Goal: Navigation & Orientation: Find specific page/section

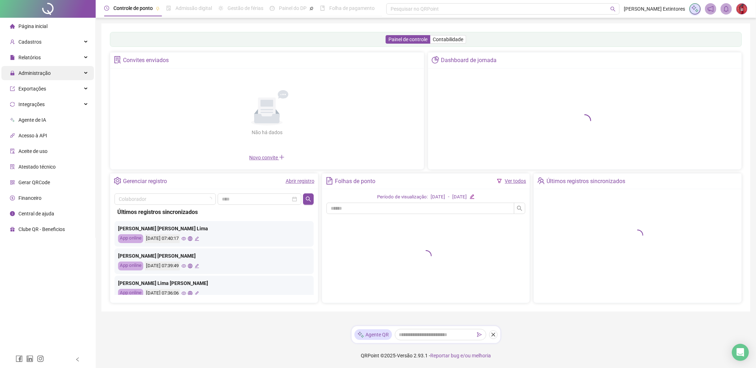
click at [53, 77] on div "Administração" at bounding box center [47, 73] width 93 height 14
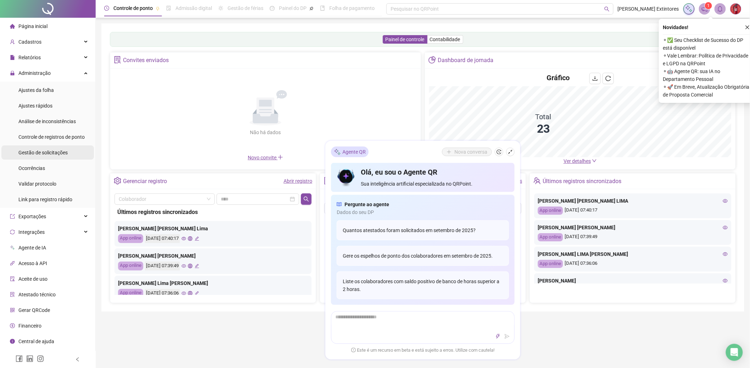
click at [57, 152] on span "Gestão de solicitações" at bounding box center [42, 153] width 49 height 6
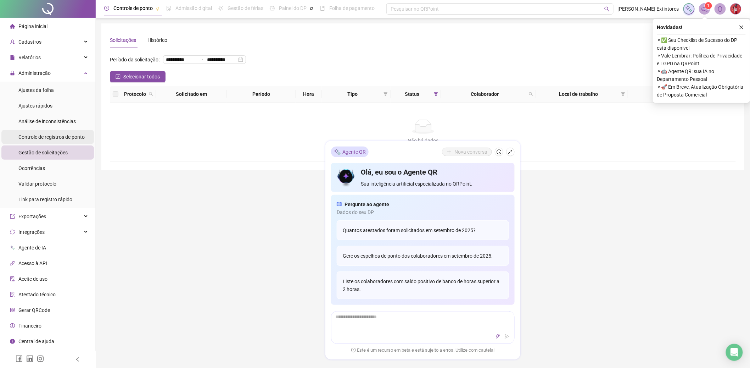
click at [57, 139] on span "Controle de registros de ponto" at bounding box center [51, 137] width 66 height 6
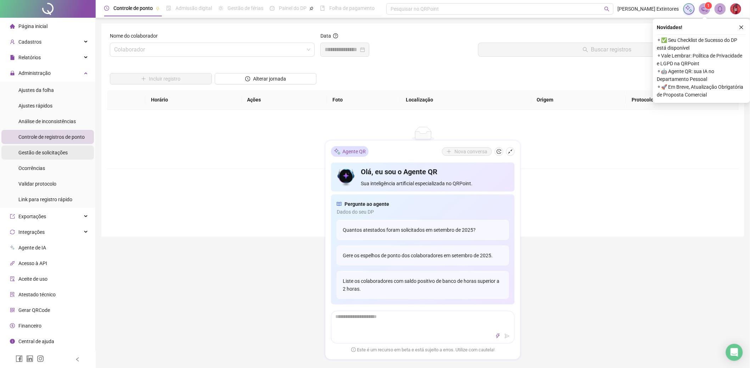
click at [56, 149] on div "Gestão de solicitações" at bounding box center [42, 152] width 49 height 14
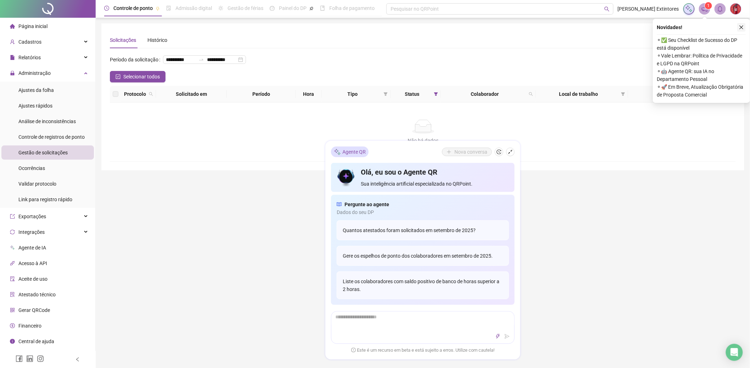
click at [740, 28] on icon "close" at bounding box center [742, 28] width 4 height 4
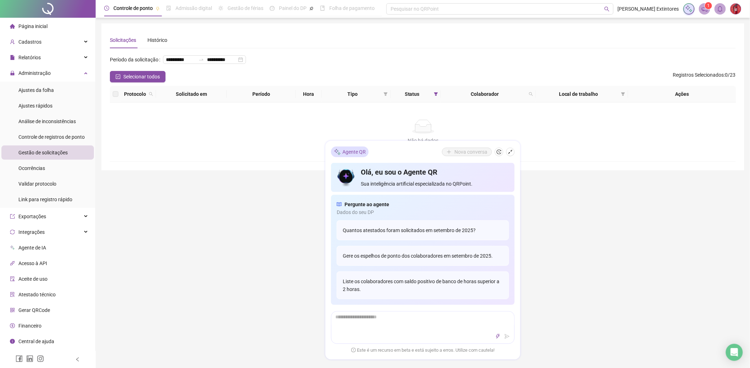
click at [704, 7] on icon "notification" at bounding box center [705, 9] width 6 height 6
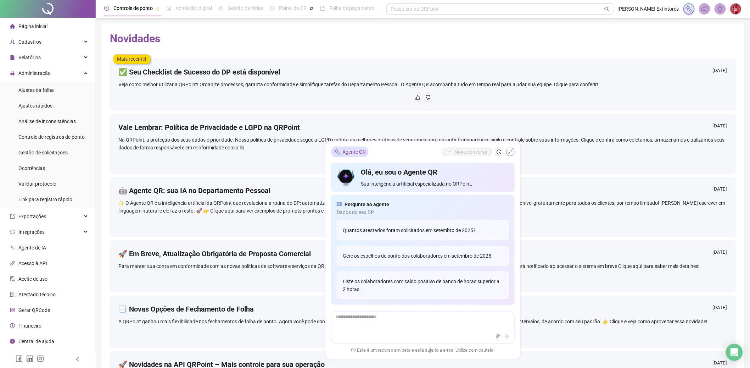
click at [511, 151] on icon "shrink" at bounding box center [510, 151] width 5 height 5
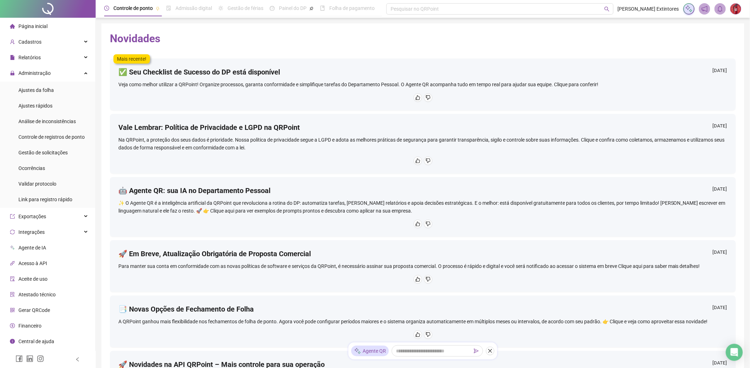
click at [31, 27] on span "Página inicial" at bounding box center [32, 26] width 29 height 6
